Goal: Transaction & Acquisition: Purchase product/service

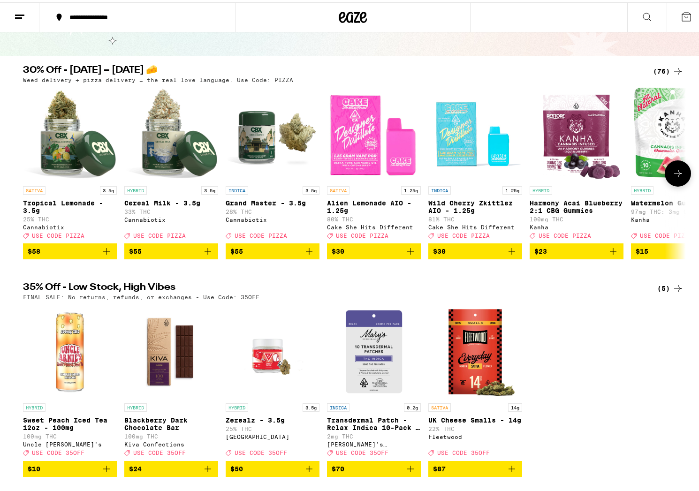
scroll to position [242, 0]
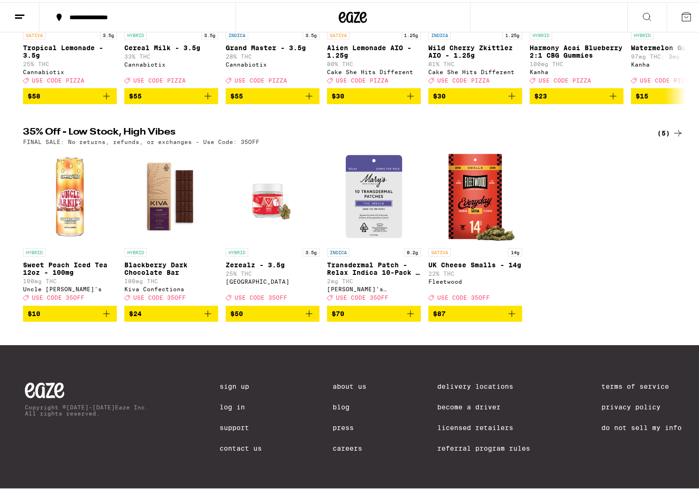
click at [351, 125] on div "(5)" at bounding box center [670, 130] width 26 height 11
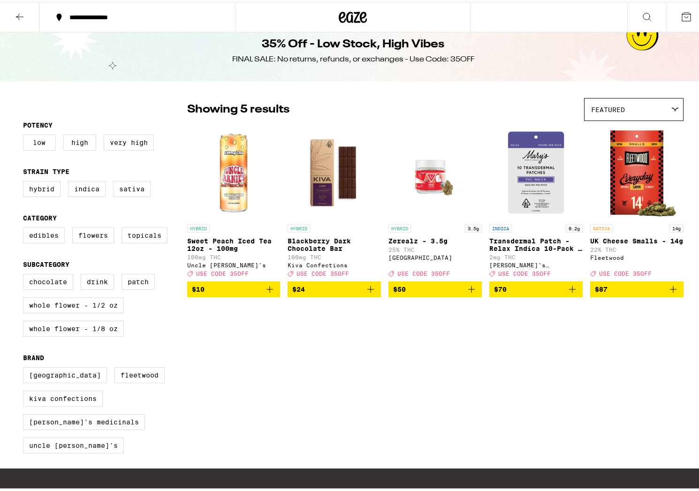
scroll to position [24, 0]
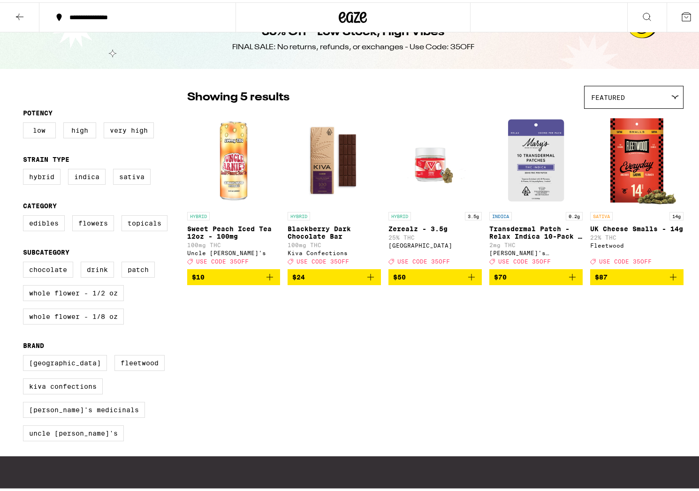
click at [221, 232] on p "Sweet Peach Iced Tea 12oz - 100mg" at bounding box center [233, 230] width 93 height 15
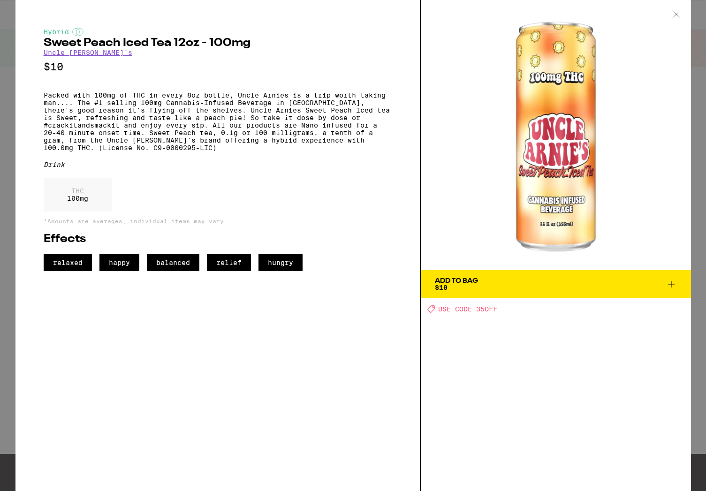
click at [351, 290] on span "Add To Bag $10" at bounding box center [556, 284] width 242 height 13
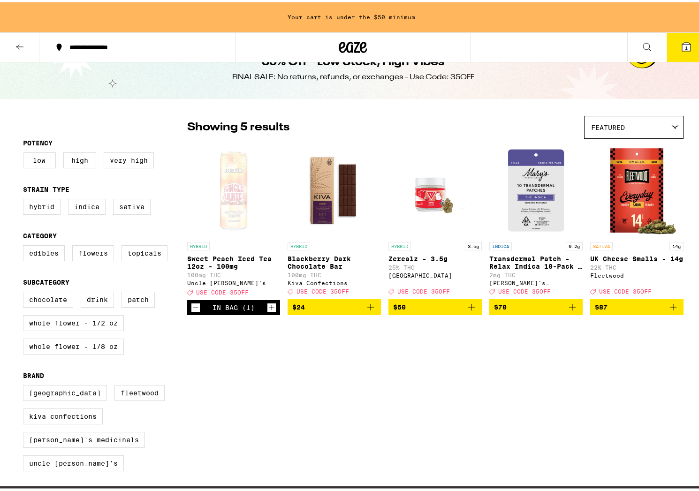
click at [267, 311] on icon "Increment" at bounding box center [271, 305] width 8 height 11
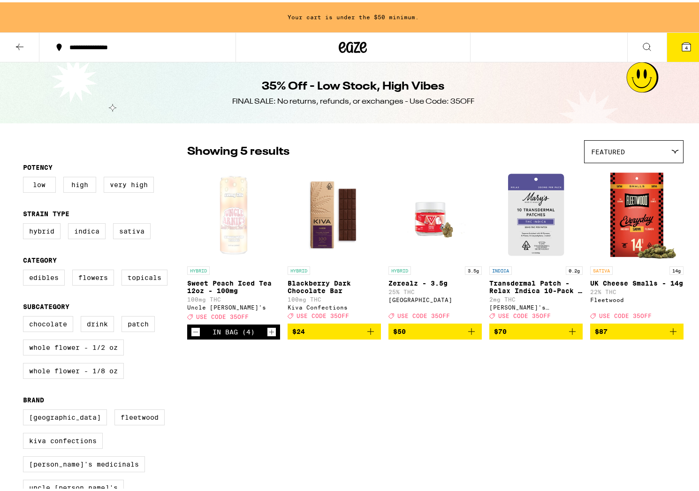
click at [267, 335] on icon "Increment" at bounding box center [271, 329] width 8 height 11
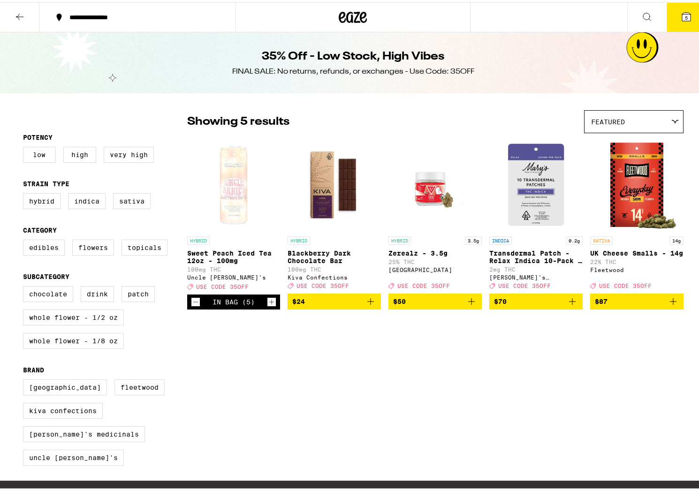
click at [16, 14] on icon at bounding box center [19, 14] width 11 height 11
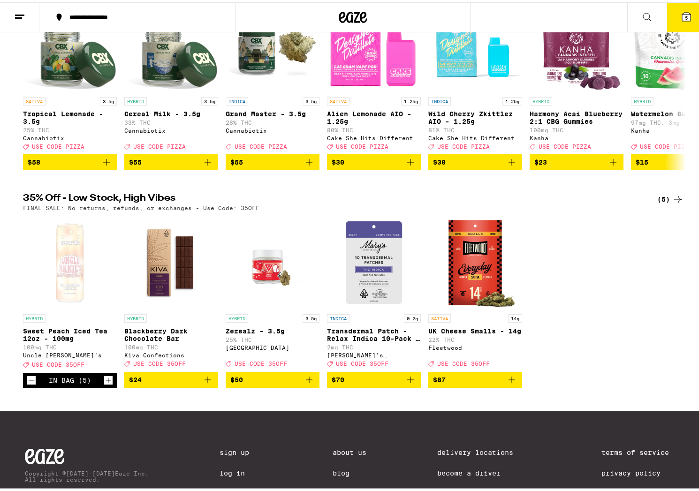
scroll to position [194, 0]
